Goal: Information Seeking & Learning: Find contact information

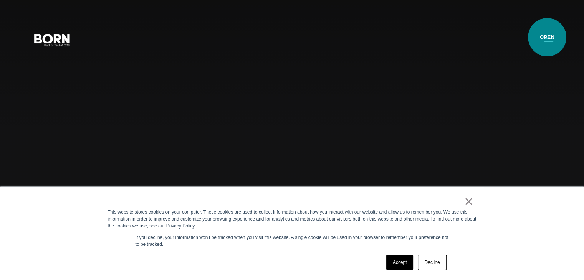
click at [547, 37] on button "Primary Menu" at bounding box center [548, 39] width 18 height 16
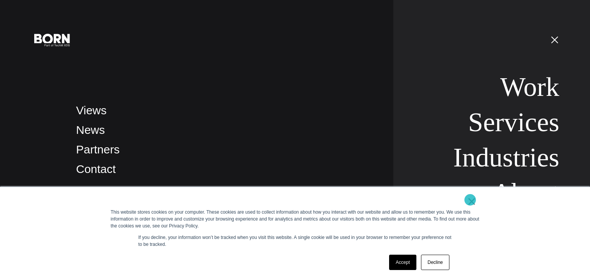
click at [470, 200] on link "×" at bounding box center [471, 201] width 9 height 7
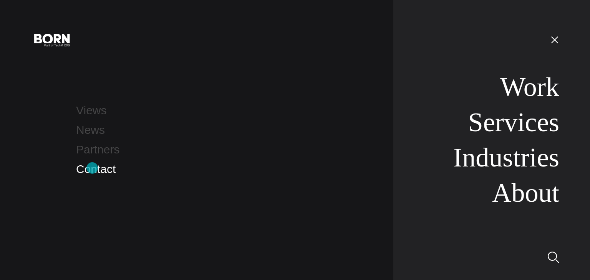
click at [92, 168] on link "Contact" at bounding box center [96, 169] width 40 height 13
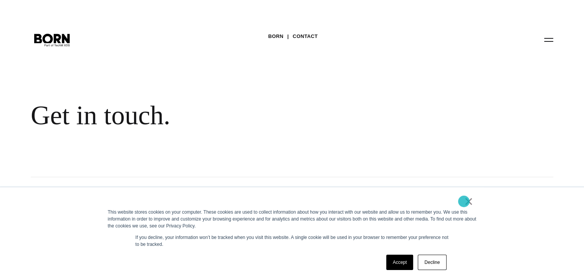
click at [464, 202] on link "×" at bounding box center [468, 201] width 9 height 7
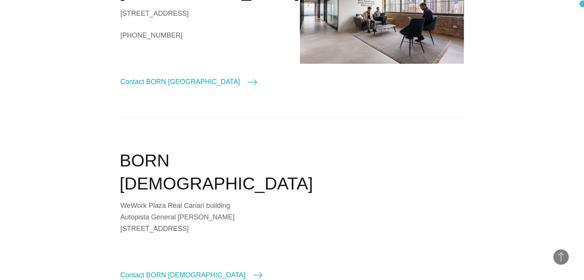
scroll to position [1012, 0]
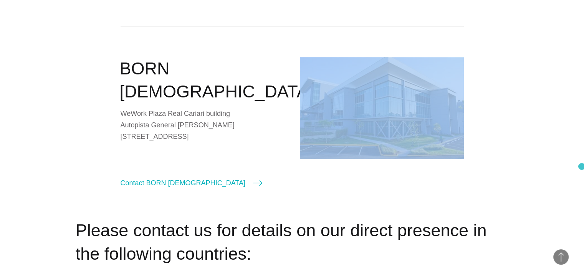
drag, startPoint x: 580, startPoint y: 141, endPoint x: 582, endPoint y: 167, distance: 26.5
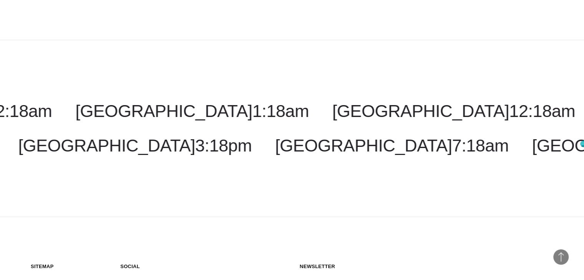
scroll to position [1933, 0]
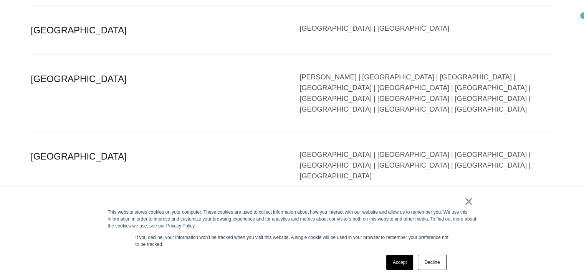
scroll to position [1618, 0]
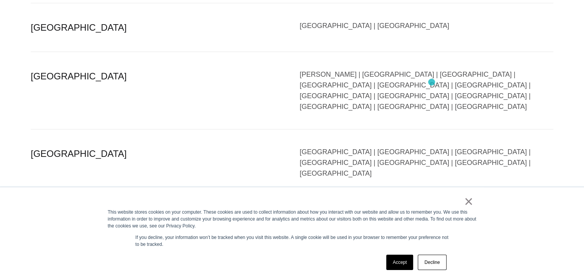
click at [431, 213] on div "Bangalore | Bhubaneswar | Chandigarh | Chennai | Gandhinagar | Gurgaon | Hydera…" at bounding box center [427, 245] width 254 height 65
click at [429, 213] on div "Bangalore | Bhubaneswar | Chandigarh | Chennai | Gandhinagar | Gurgaon | Hydera…" at bounding box center [427, 245] width 254 height 65
